Goal: Obtain resource: Obtain resource

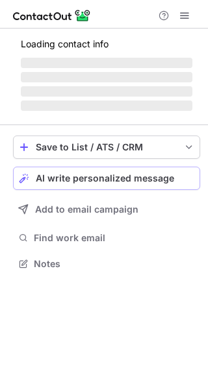
scroll to position [256, 208]
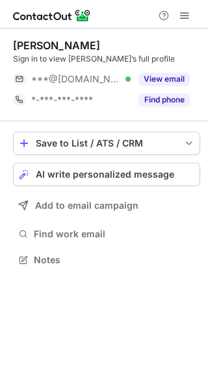
scroll to position [6, 6]
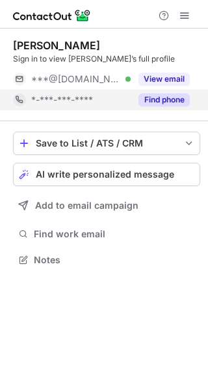
click at [155, 98] on button "Find phone" at bounding box center [163, 99] width 51 height 13
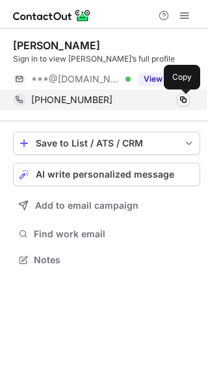
click at [182, 101] on span at bounding box center [183, 100] width 10 height 10
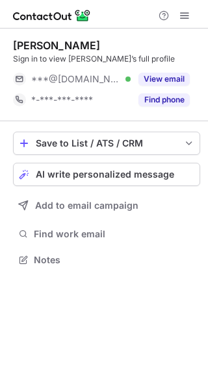
scroll to position [6, 6]
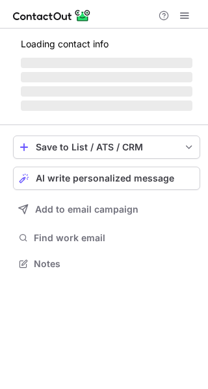
scroll to position [6, 6]
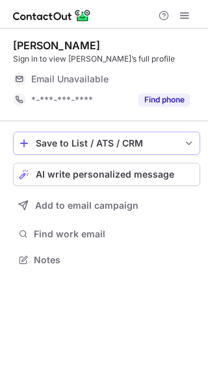
scroll to position [6, 6]
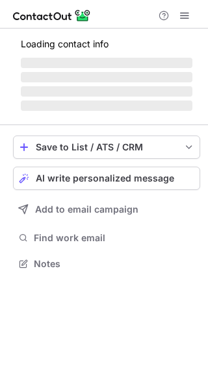
scroll to position [271, 208]
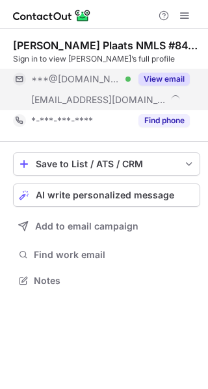
click at [171, 70] on div "View email" at bounding box center [159, 79] width 59 height 21
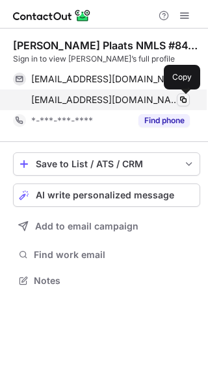
click at [184, 99] on span at bounding box center [183, 100] width 10 height 10
click at [186, 99] on span at bounding box center [183, 100] width 10 height 10
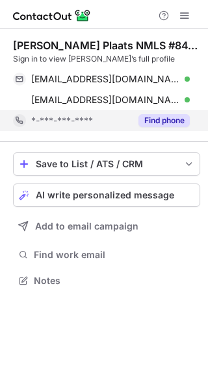
click at [161, 119] on button "Find phone" at bounding box center [163, 120] width 51 height 13
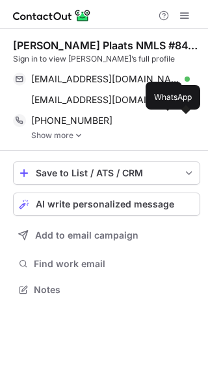
scroll to position [280, 208]
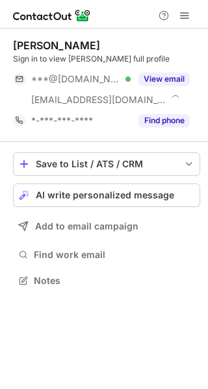
scroll to position [271, 208]
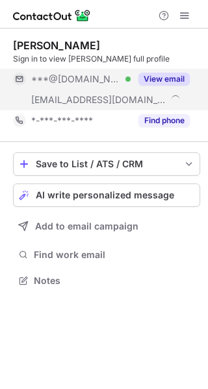
click at [164, 86] on div "View email" at bounding box center [159, 79] width 59 height 21
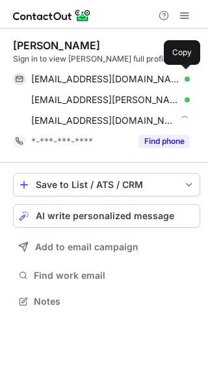
scroll to position [292, 208]
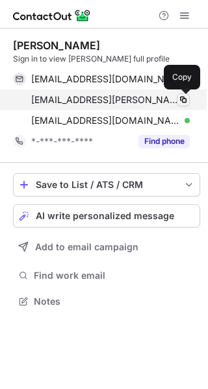
click at [186, 97] on span at bounding box center [183, 100] width 10 height 10
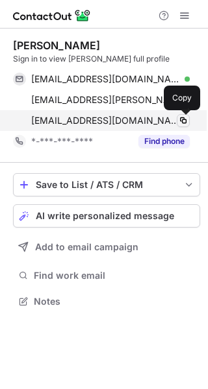
click at [185, 117] on span at bounding box center [183, 120] width 10 height 10
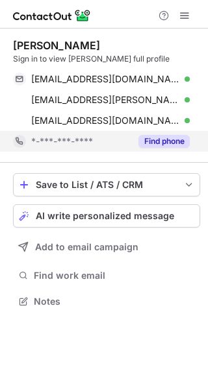
click at [176, 138] on button "Find phone" at bounding box center [163, 141] width 51 height 13
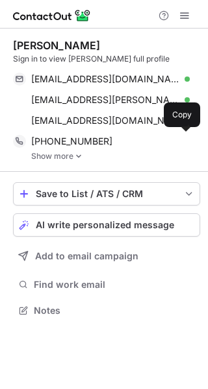
scroll to position [301, 208]
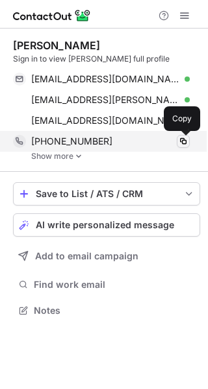
click at [183, 139] on span at bounding box center [183, 141] width 10 height 10
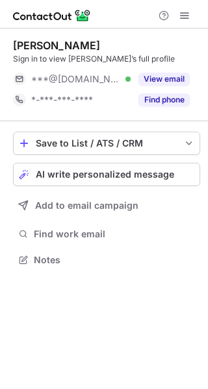
scroll to position [250, 208]
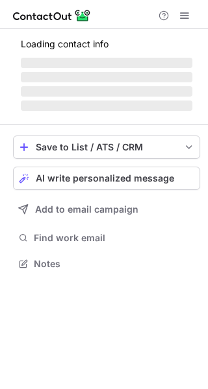
scroll to position [271, 208]
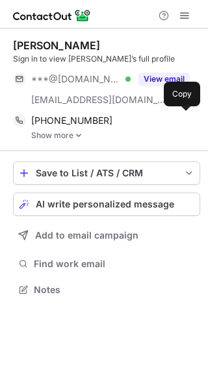
scroll to position [280, 208]
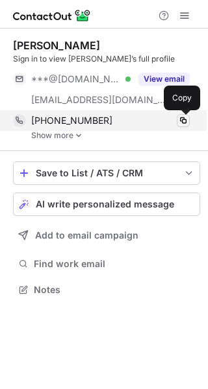
click at [184, 119] on span at bounding box center [183, 120] width 10 height 10
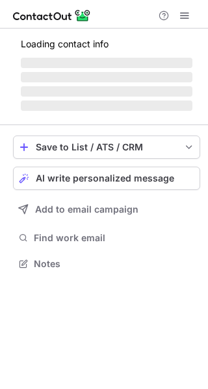
scroll to position [271, 208]
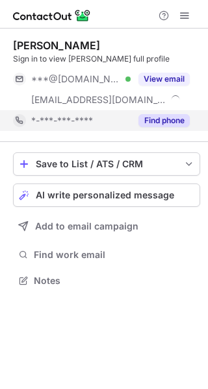
click at [156, 113] on div "Find phone" at bounding box center [159, 120] width 59 height 21
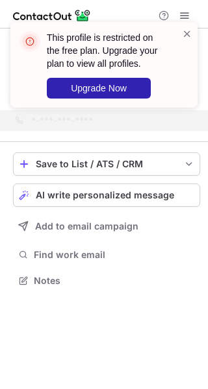
click at [185, 19] on div "This profile is restricted on the free plan. Upgrade your plan to view all prof…" at bounding box center [104, 70] width 208 height 122
click at [186, 31] on span at bounding box center [187, 33] width 10 height 13
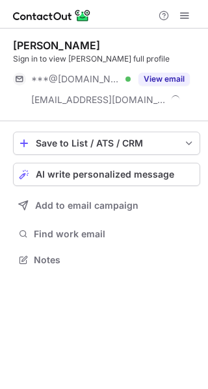
scroll to position [250, 208]
click at [189, 12] on div "This profile is restricted on the free plan. Upgrade your plan to view all prof…" at bounding box center [104, 70] width 208 height 122
click at [188, 14] on div "This profile is restricted on the free plan. Upgrade your plan to view all prof…" at bounding box center [104, 70] width 208 height 122
click at [188, 14] on div "This profile is restricted on the free plan. Upgrade your plan to view all prof…" at bounding box center [104, 22] width 208 height 26
click at [188, 14] on span at bounding box center [184, 15] width 10 height 10
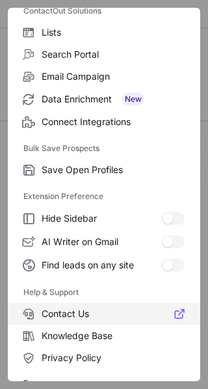
scroll to position [150, 0]
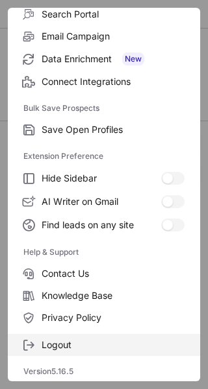
click at [50, 352] on label "Logout" at bounding box center [104, 345] width 192 height 22
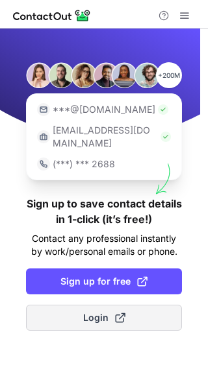
click at [85, 311] on span "Login" at bounding box center [104, 317] width 42 height 13
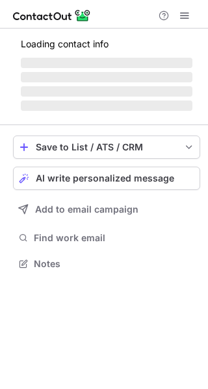
scroll to position [271, 208]
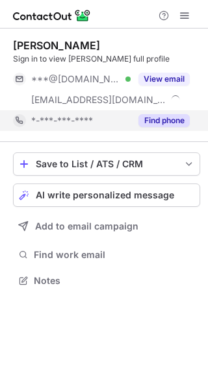
click at [160, 117] on button "Find phone" at bounding box center [163, 120] width 51 height 13
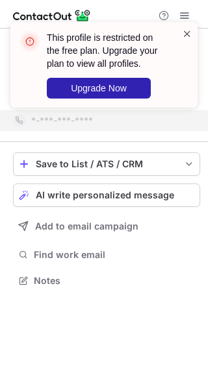
click at [186, 36] on span at bounding box center [187, 33] width 10 height 13
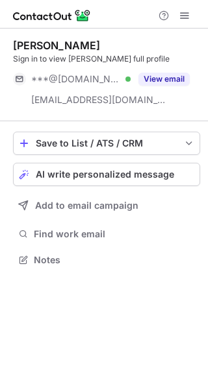
scroll to position [250, 208]
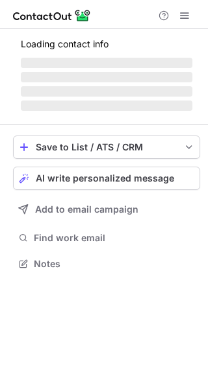
scroll to position [271, 208]
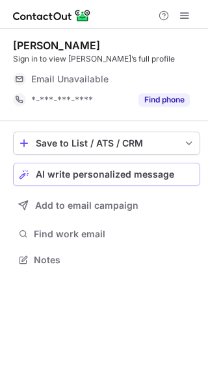
scroll to position [6, 6]
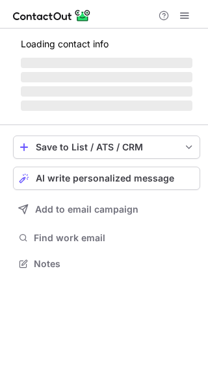
scroll to position [6, 6]
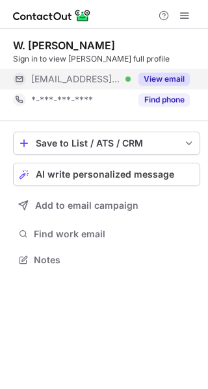
click at [154, 76] on button "View email" at bounding box center [163, 79] width 51 height 13
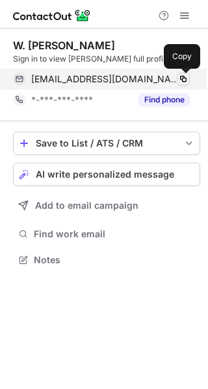
click at [183, 77] on span at bounding box center [183, 79] width 10 height 10
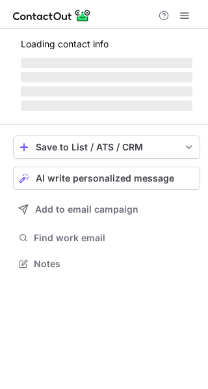
scroll to position [6, 6]
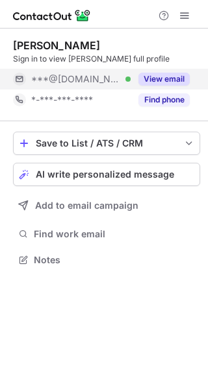
click at [154, 78] on button "View email" at bounding box center [163, 79] width 51 height 13
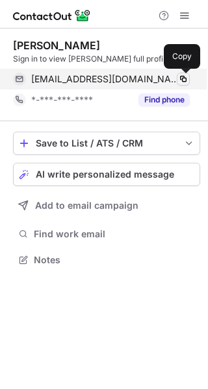
click at [180, 77] on span at bounding box center [183, 79] width 10 height 10
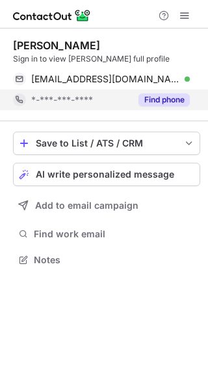
click at [171, 100] on button "Find phone" at bounding box center [163, 99] width 51 height 13
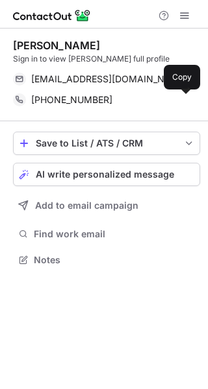
click at [184, 99] on span at bounding box center [183, 100] width 10 height 10
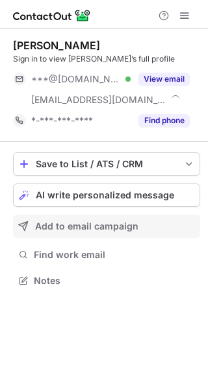
scroll to position [271, 208]
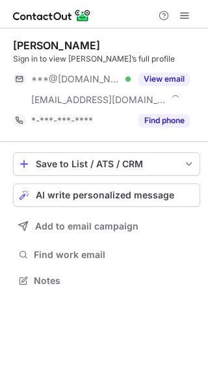
scroll to position [271, 208]
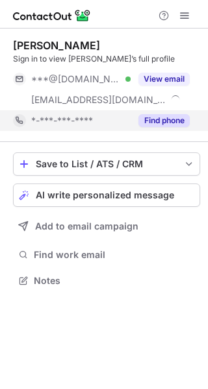
click at [154, 117] on button "Find phone" at bounding box center [163, 120] width 51 height 13
